Goal: Information Seeking & Learning: Check status

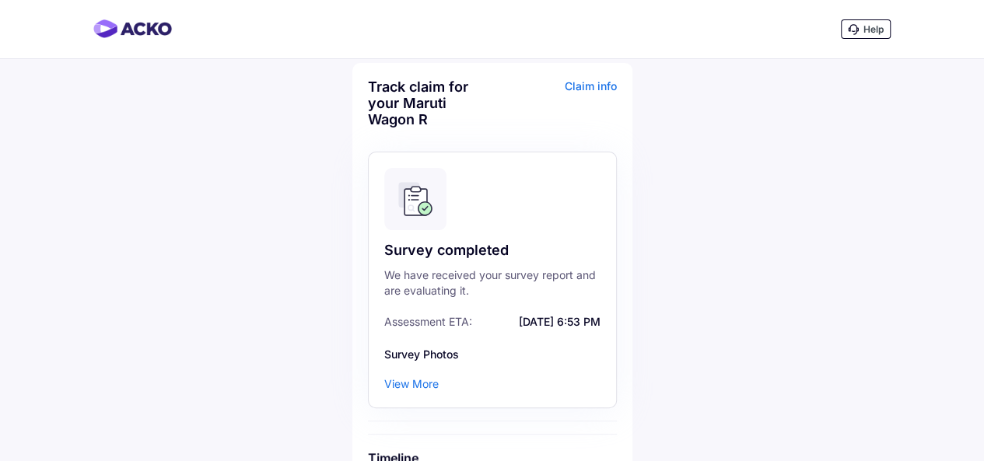
click at [610, 84] on div "Claim info" at bounding box center [556, 109] width 121 height 61
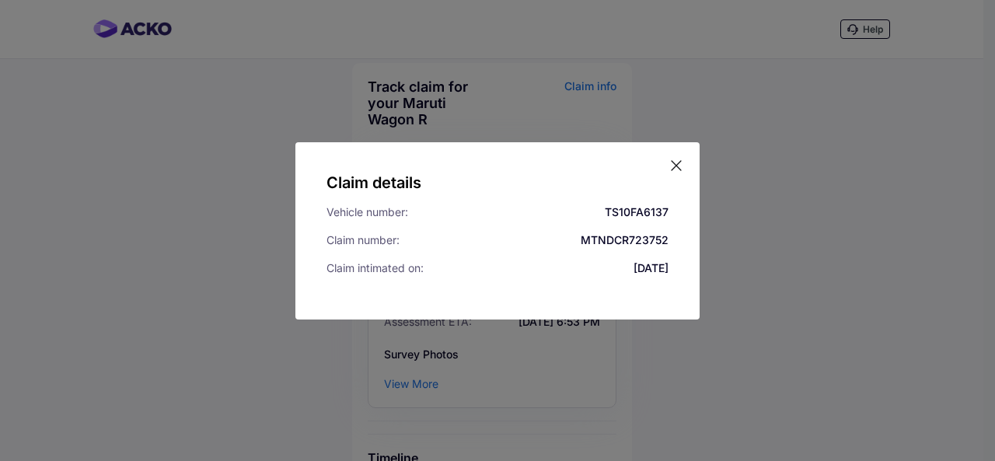
click at [678, 175] on div "Claim details Vehicle number: TS10FA6137 Claim number: MTNDCR723752 Claim intim…" at bounding box center [497, 230] width 404 height 177
click at [678, 166] on icon at bounding box center [677, 166] width 16 height 16
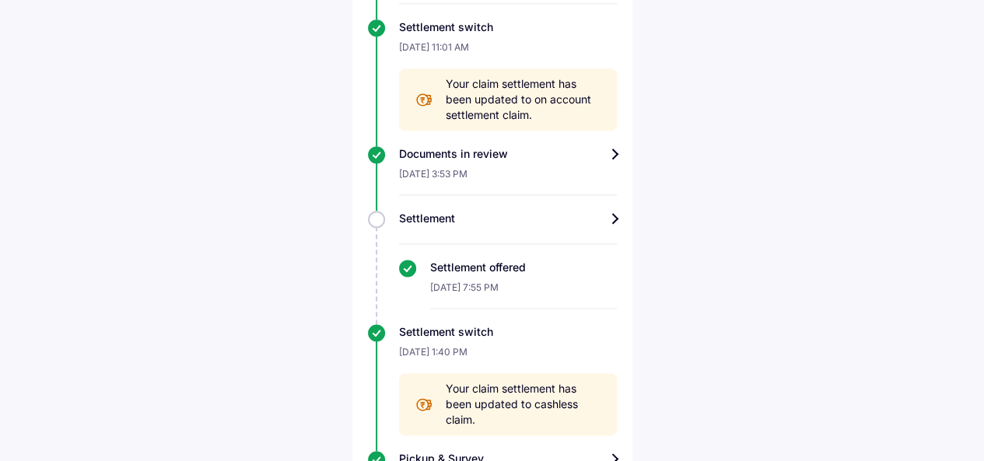
scroll to position [897, 0]
click at [534, 237] on div at bounding box center [508, 234] width 218 height 18
click at [616, 219] on div "Settlement" at bounding box center [508, 217] width 218 height 16
